Goal: Task Accomplishment & Management: Use online tool/utility

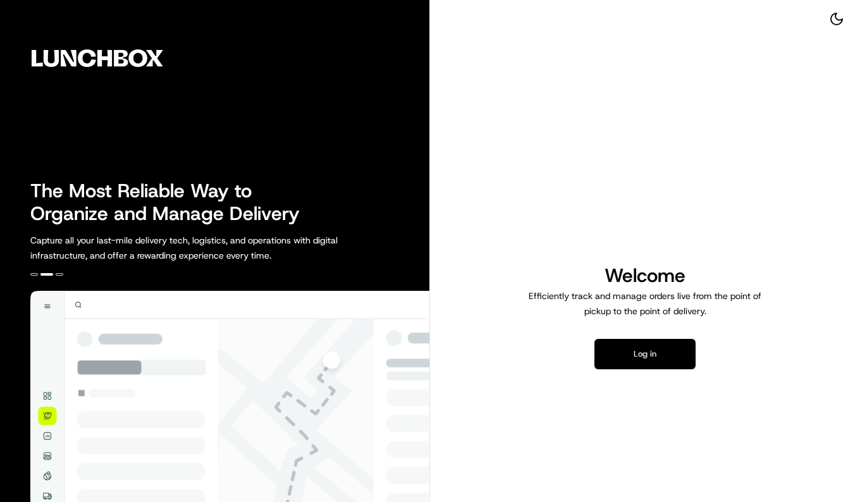
click at [646, 359] on button "Log in" at bounding box center [644, 354] width 101 height 30
